Goal: Transaction & Acquisition: Purchase product/service

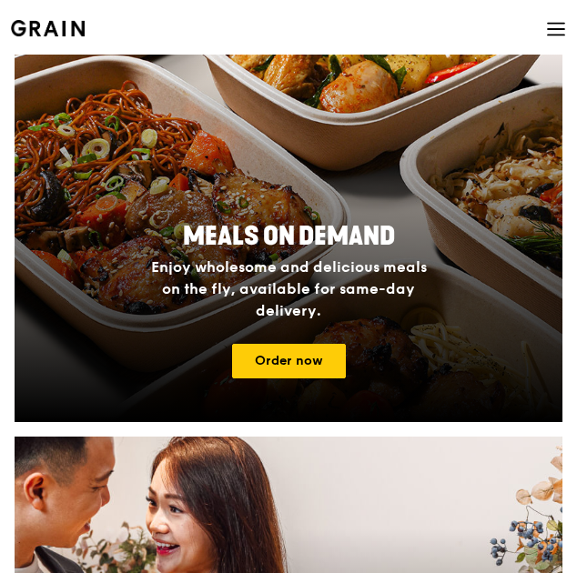
scroll to position [455, 0]
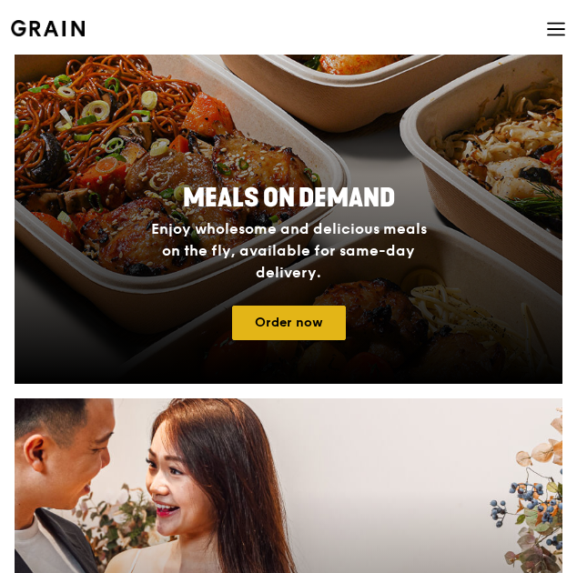
click at [324, 317] on link "Order now" at bounding box center [289, 323] width 114 height 35
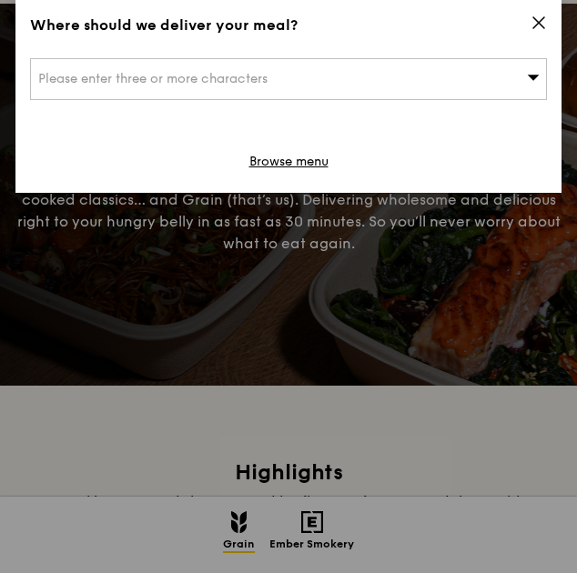
scroll to position [182, 0]
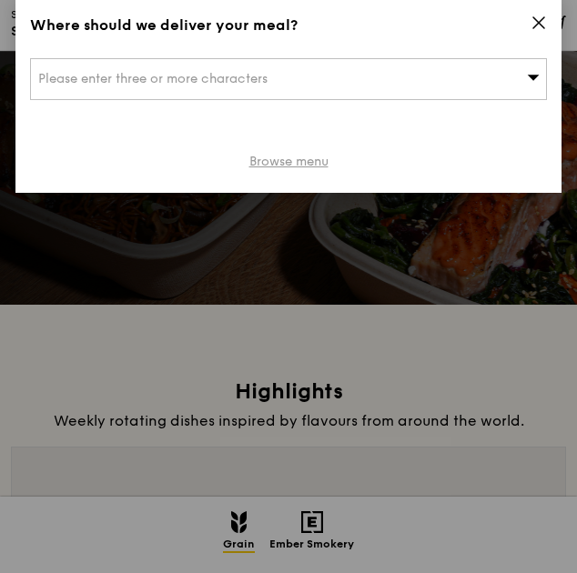
click at [280, 165] on link "Browse menu" at bounding box center [288, 162] width 79 height 18
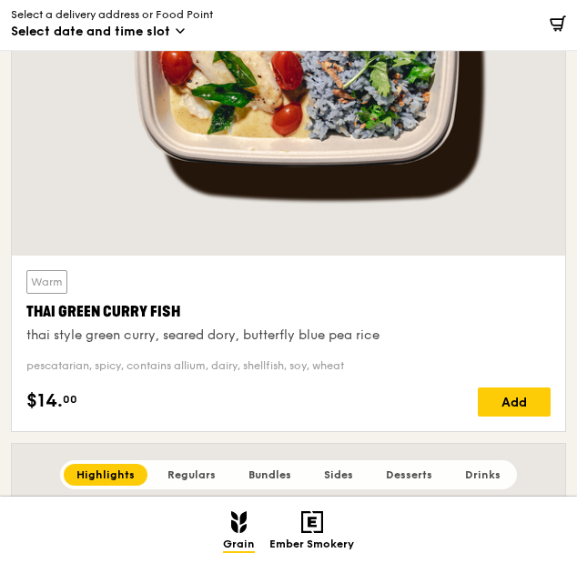
scroll to position [819, 0]
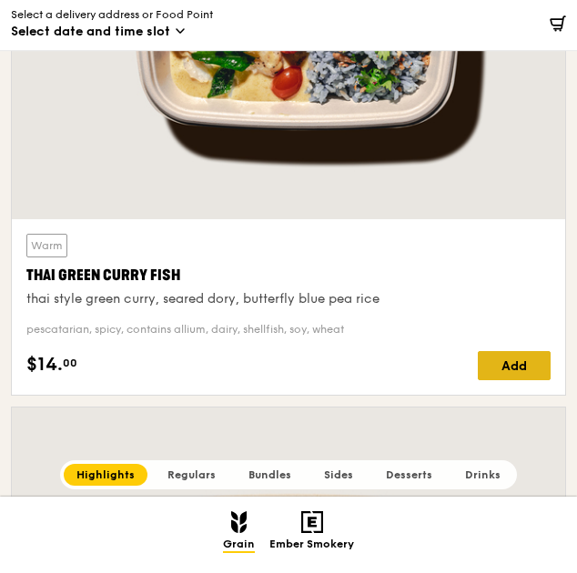
click at [517, 368] on div "Add" at bounding box center [514, 365] width 73 height 29
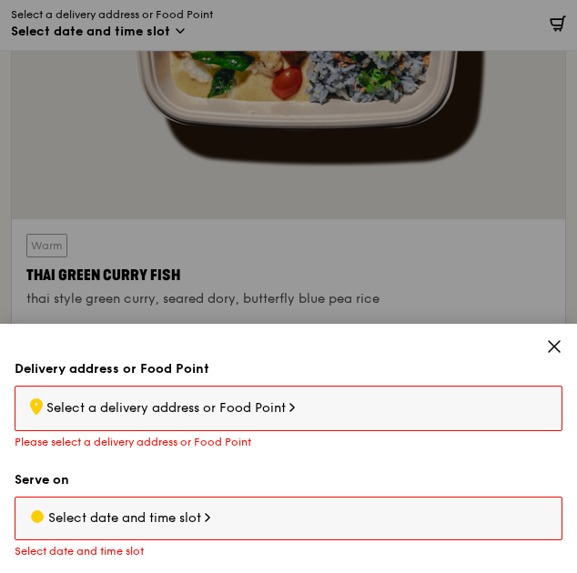
click at [282, 408] on span "Select a delivery address or Food Point" at bounding box center [165, 407] width 239 height 15
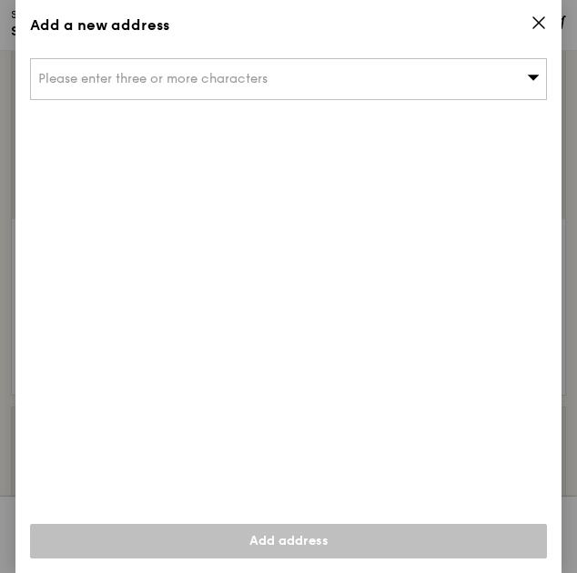
click at [532, 19] on icon at bounding box center [538, 23] width 16 height 16
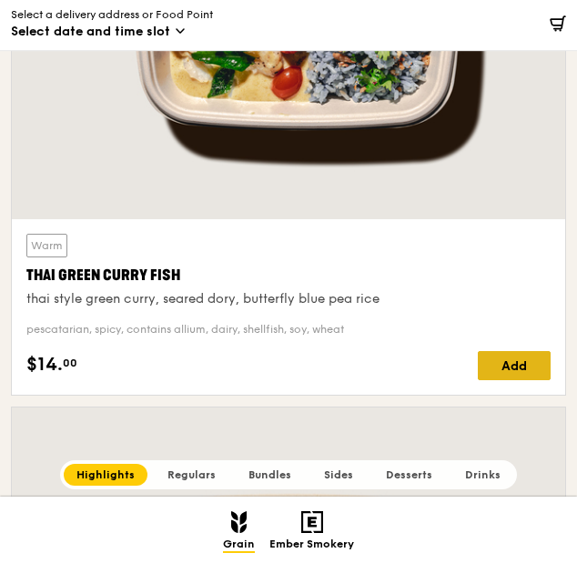
click at [488, 356] on div "Add" at bounding box center [514, 365] width 73 height 29
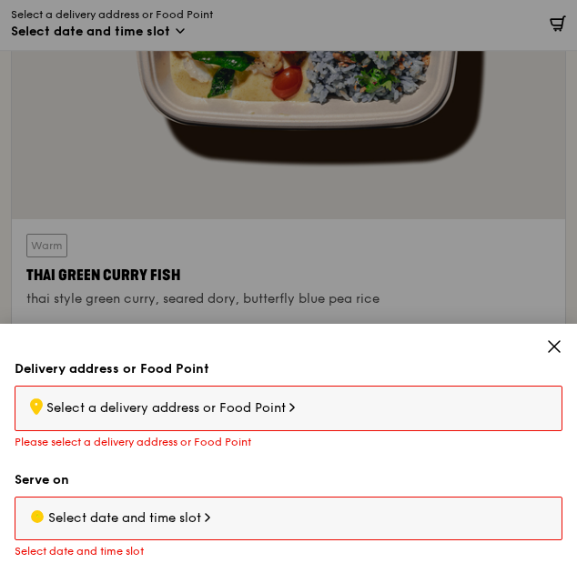
click at [237, 413] on span "Select a delivery address or Food Point" at bounding box center [165, 407] width 239 height 15
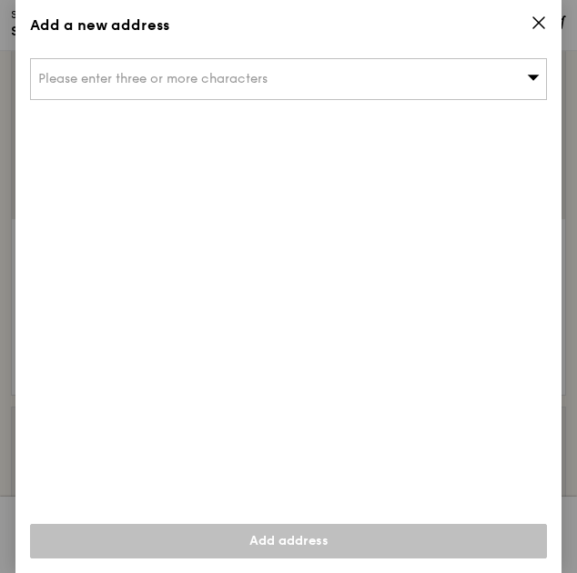
click at [195, 83] on span "Please enter three or more characters" at bounding box center [152, 78] width 229 height 15
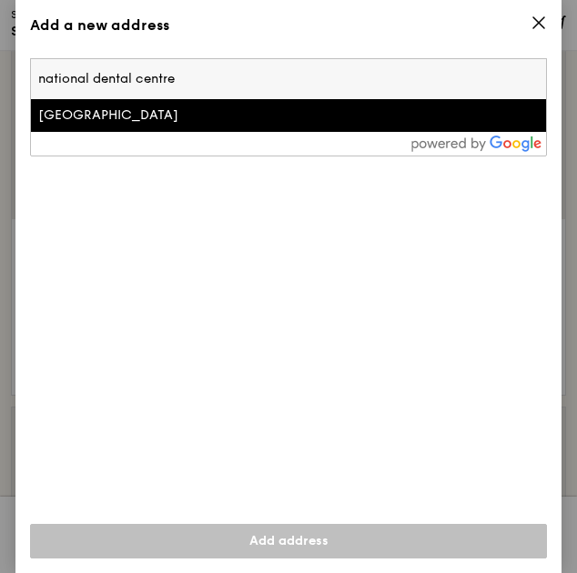
type input "national dental centre"
click at [188, 110] on div "[GEOGRAPHIC_DATA]" at bounding box center [226, 115] width 376 height 18
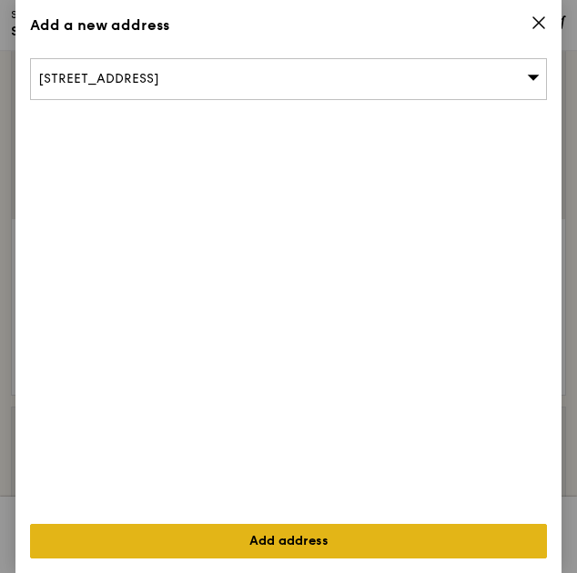
click at [306, 534] on link "Add address" at bounding box center [288, 541] width 517 height 35
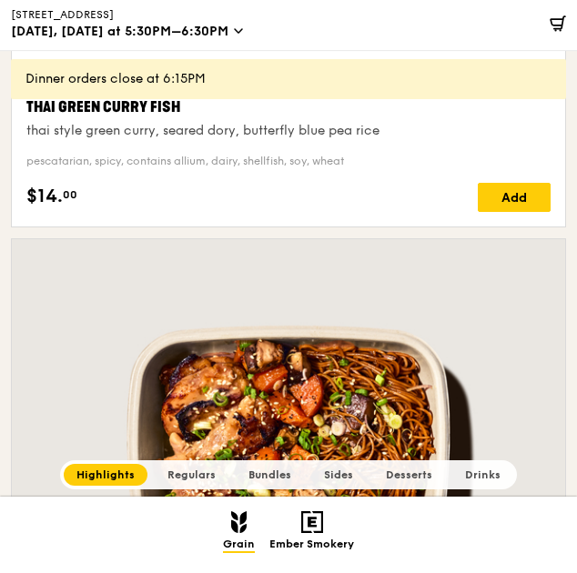
scroll to position [1001, 0]
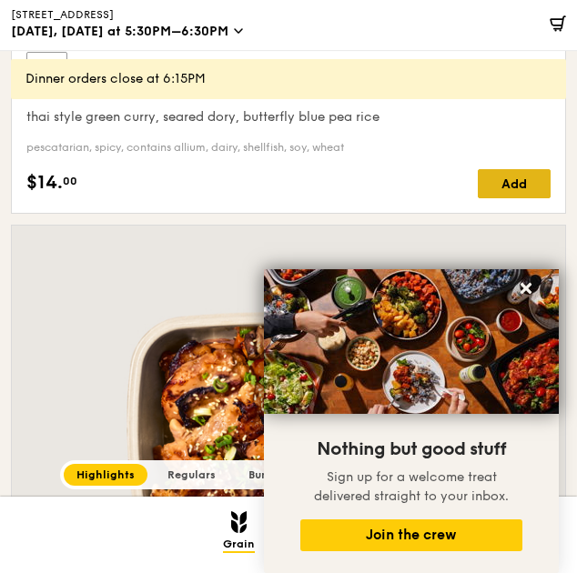
click at [509, 188] on div "Add" at bounding box center [514, 183] width 73 height 29
click at [529, 284] on icon at bounding box center [525, 288] width 11 height 11
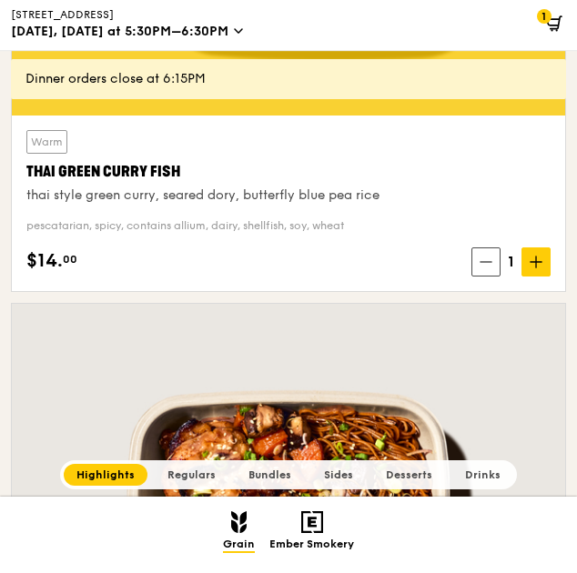
scroll to position [819, 0]
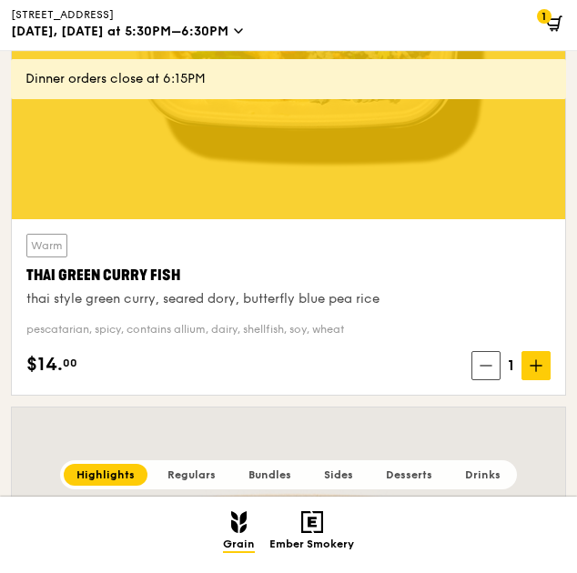
click at [329, 257] on div "Warm Thai Green [PERSON_NAME] Fish thai style green [PERSON_NAME], seared dory,…" at bounding box center [288, 271] width 524 height 74
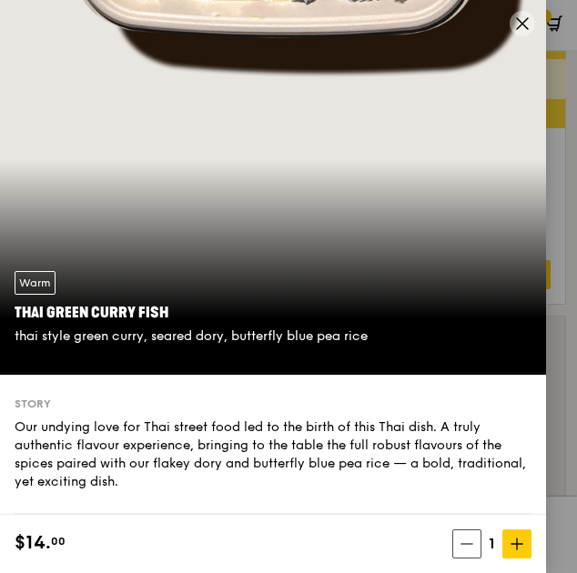
scroll to position [0, 0]
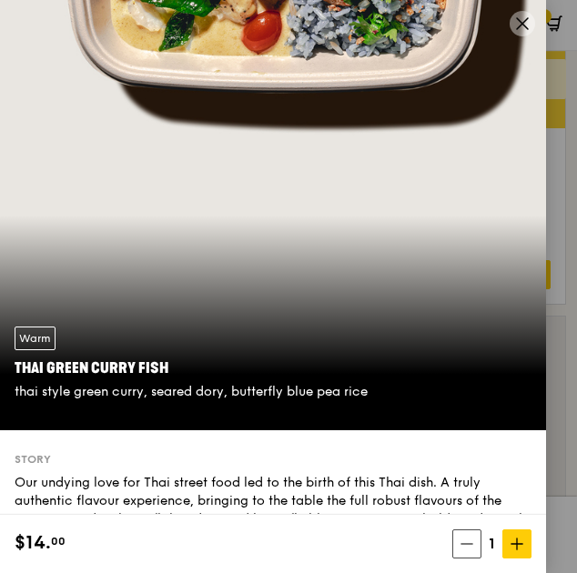
click at [519, 25] on icon at bounding box center [522, 23] width 16 height 16
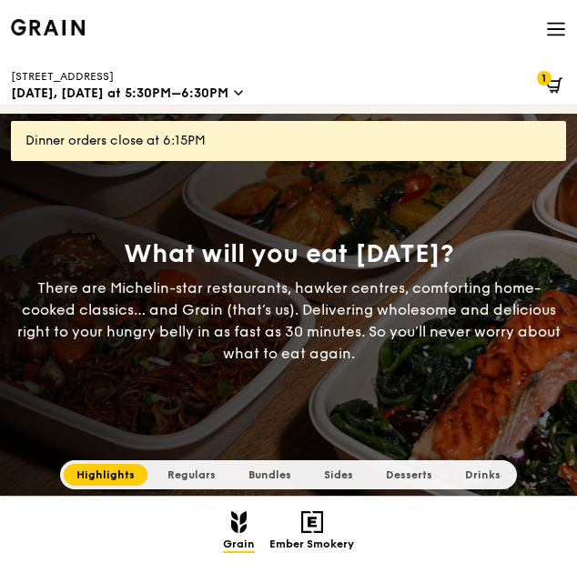
click at [560, 19] on icon at bounding box center [556, 29] width 20 height 20
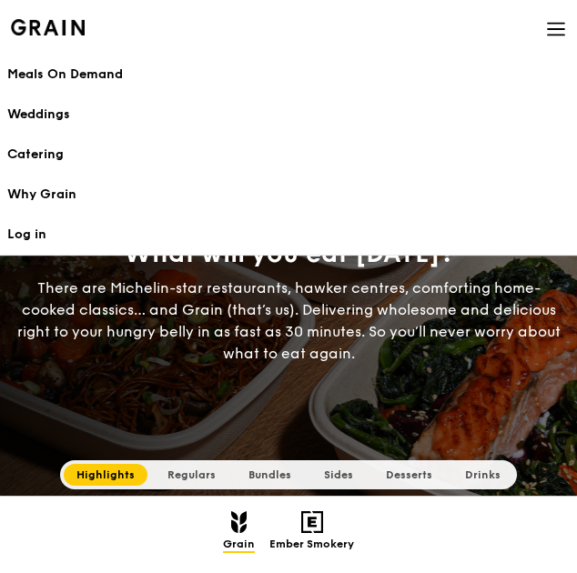
click at [69, 74] on h1 "Meals On Demand" at bounding box center [288, 74] width 562 height 18
click at [239, 532] on img at bounding box center [238, 522] width 15 height 22
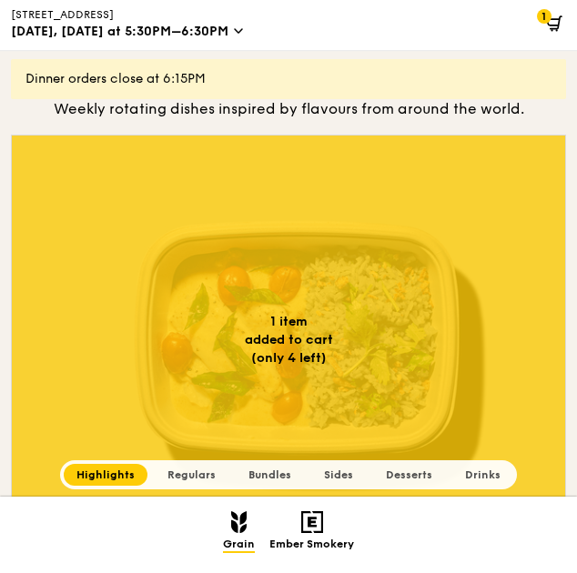
scroll to position [496, 0]
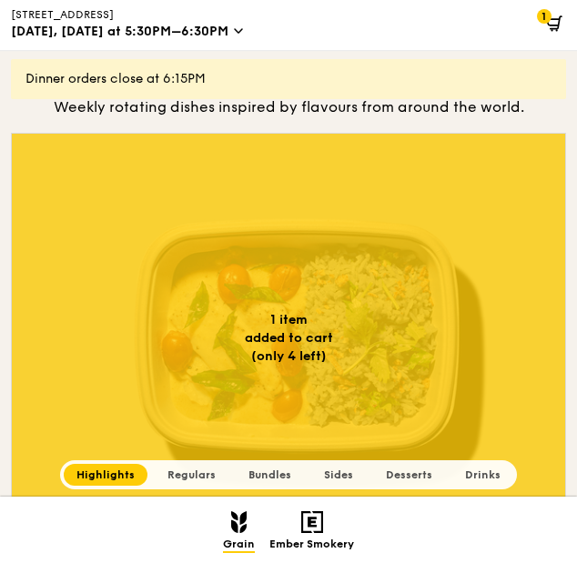
click at [196, 477] on span "Regulars" at bounding box center [191, 474] width 48 height 13
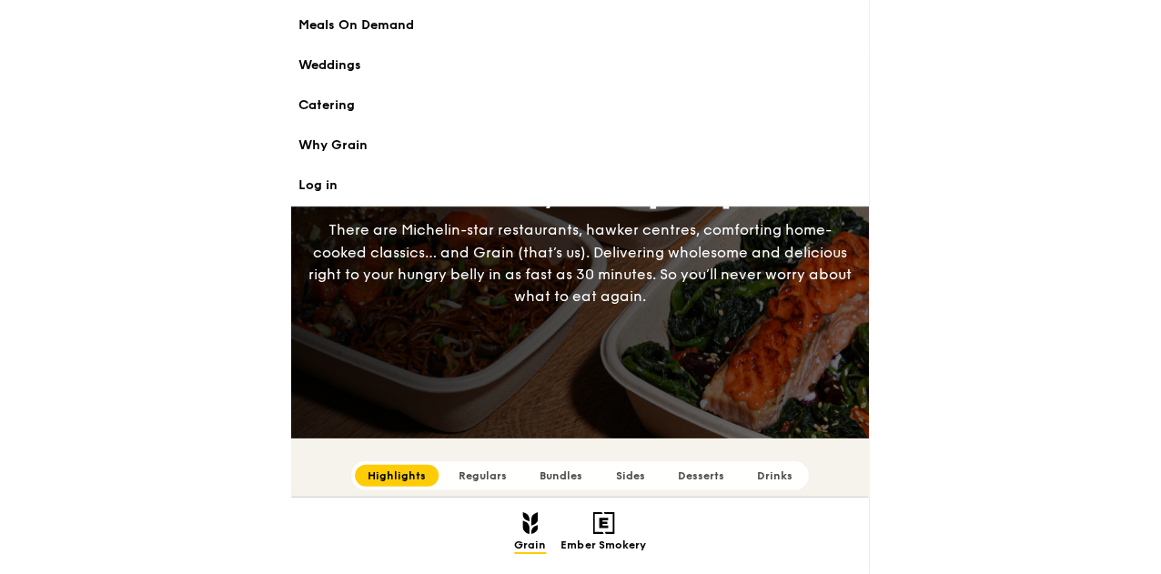
scroll to position [0, 0]
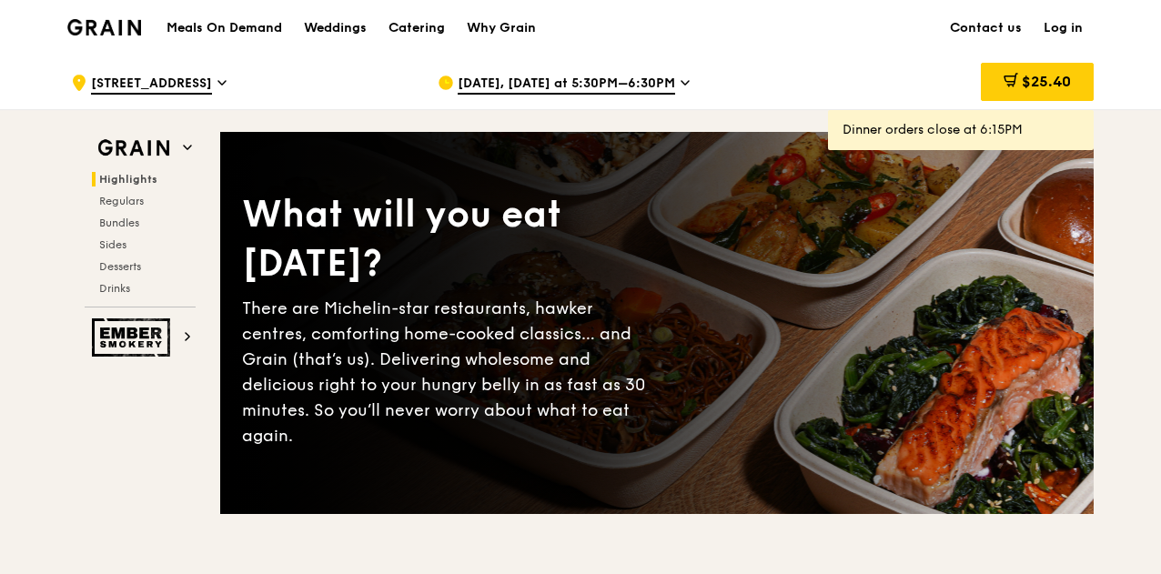
click at [638, 75] on span "[DATE], [DATE] at 5:30PM–6:30PM" at bounding box center [566, 85] width 217 height 20
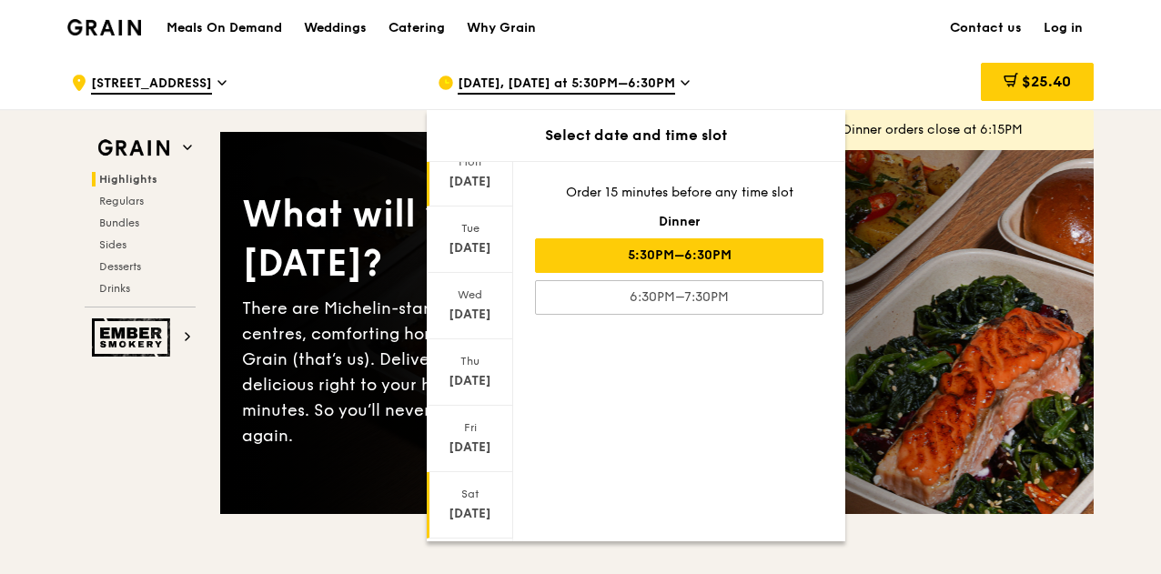
scroll to position [176, 0]
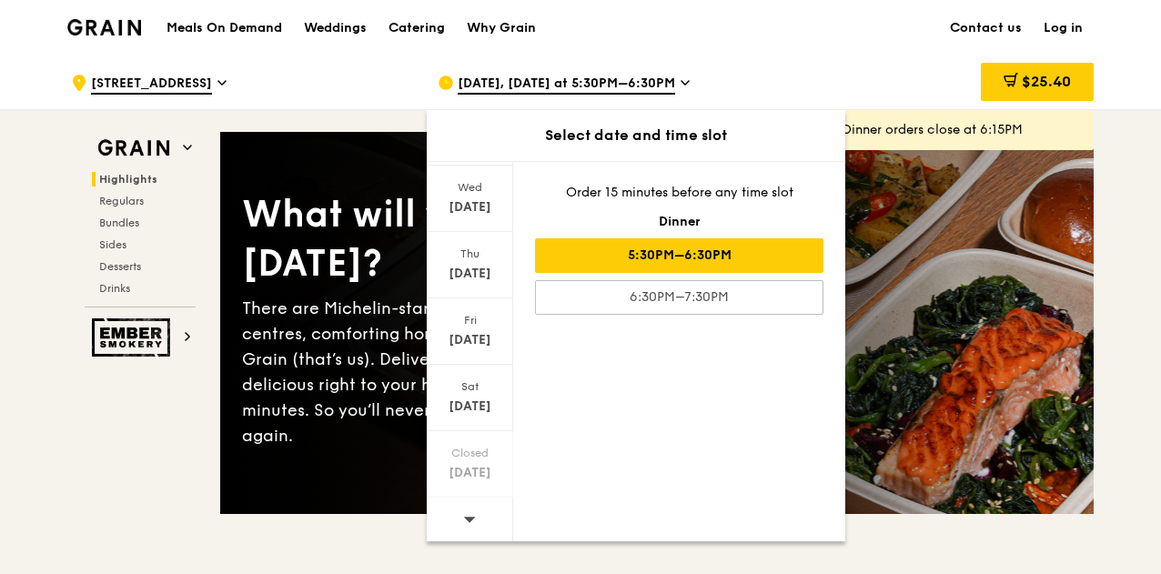
click at [468, 512] on icon at bounding box center [469, 519] width 13 height 14
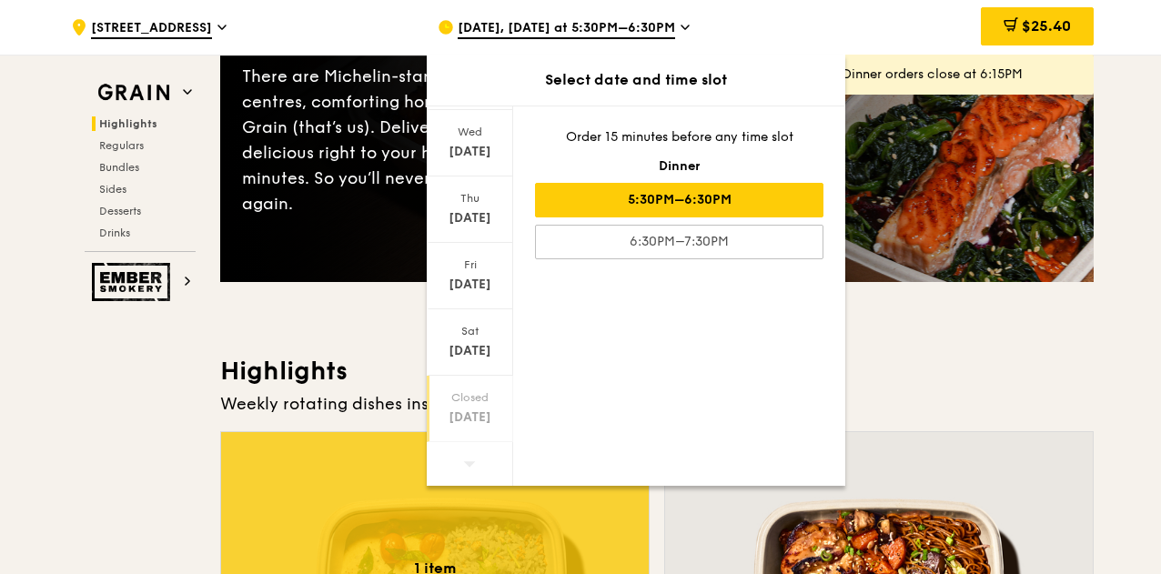
scroll to position [273, 0]
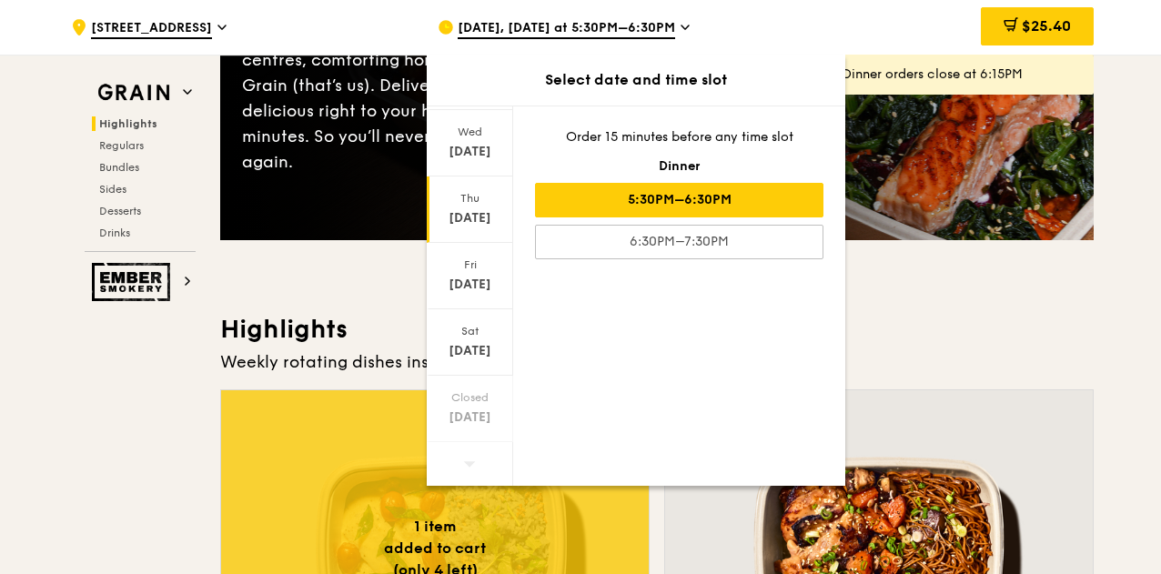
click at [470, 210] on div "[DATE]" at bounding box center [469, 218] width 81 height 18
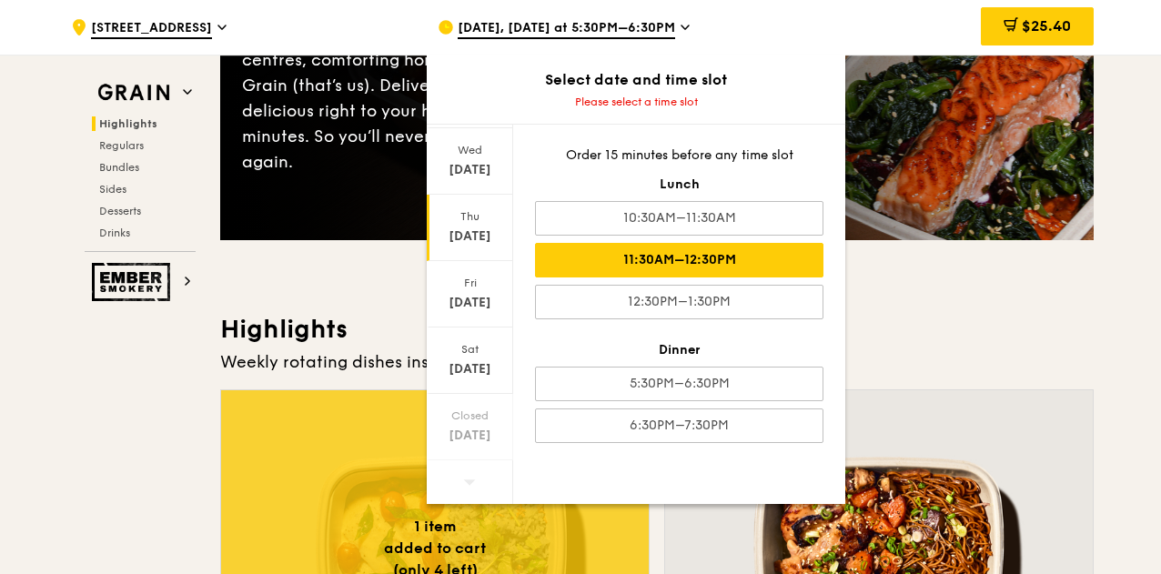
click at [688, 254] on div "11:30AM–12:30PM" at bounding box center [679, 260] width 288 height 35
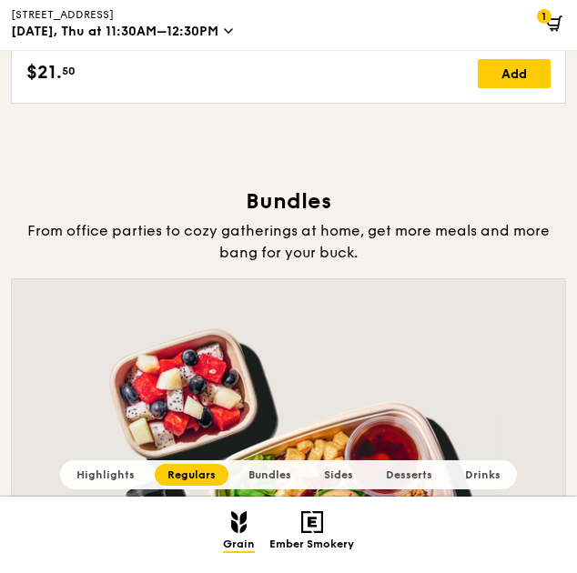
scroll to position [6004, 0]
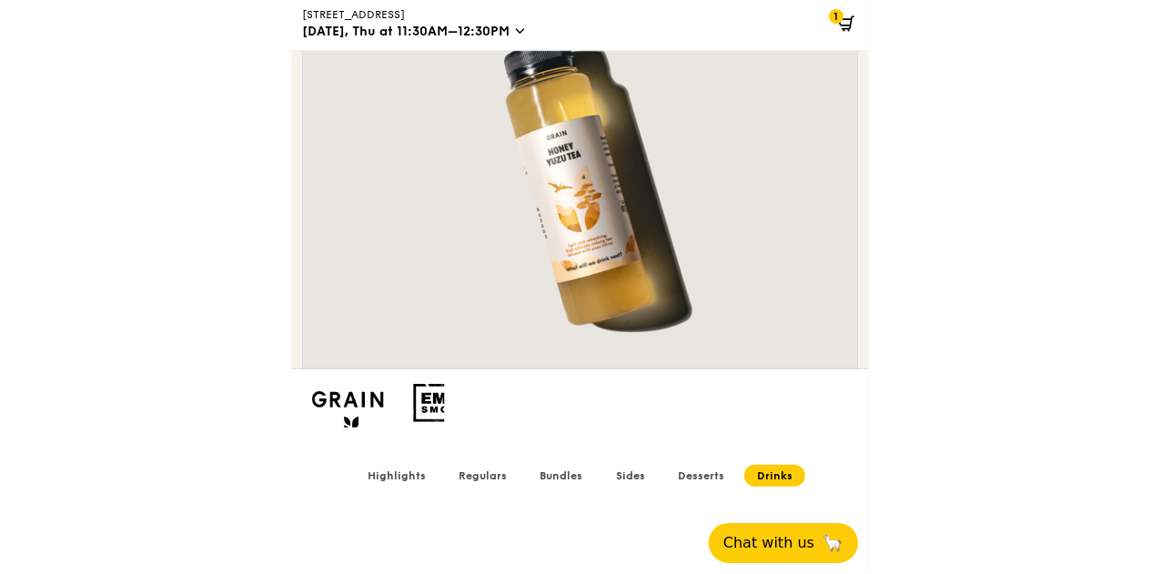
scroll to position [7578, 0]
